Goal: Navigation & Orientation: Find specific page/section

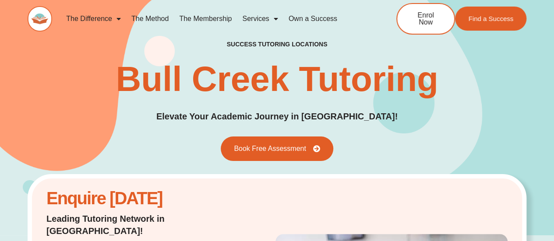
click at [506, 53] on div "success tutoring locations Bull Creek Tutoring Elevate Your Academic Journey in…" at bounding box center [277, 100] width 499 height 120
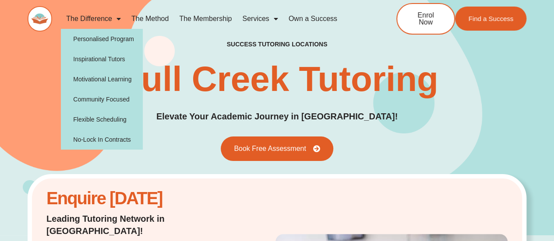
click at [45, 19] on img at bounding box center [40, 18] width 25 height 25
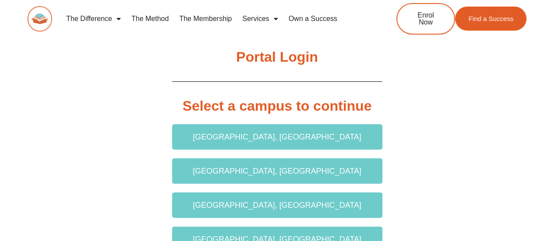
click at [285, 64] on h2 "Portal Login" at bounding box center [277, 57] width 210 height 18
click at [293, 60] on h2 "Portal Login" at bounding box center [277, 57] width 210 height 18
click at [278, 109] on h2 "Select a campus to continue" at bounding box center [277, 106] width 210 height 18
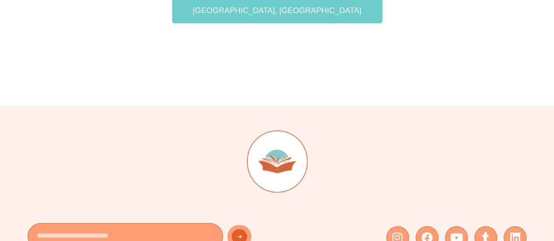
scroll to position [306, 0]
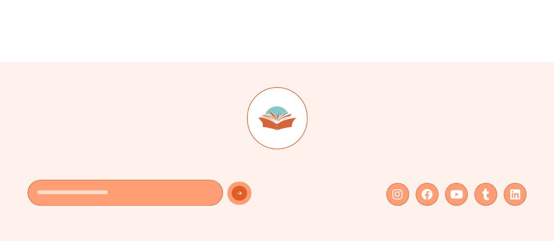
click at [285, 122] on img at bounding box center [277, 118] width 60 height 63
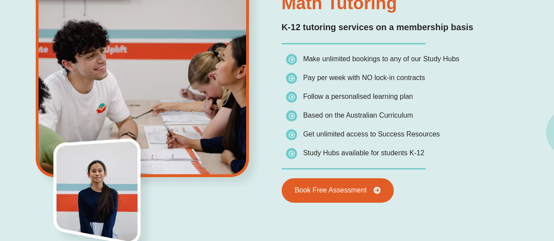
scroll to position [744, 0]
